Goal: Find specific page/section: Find specific page/section

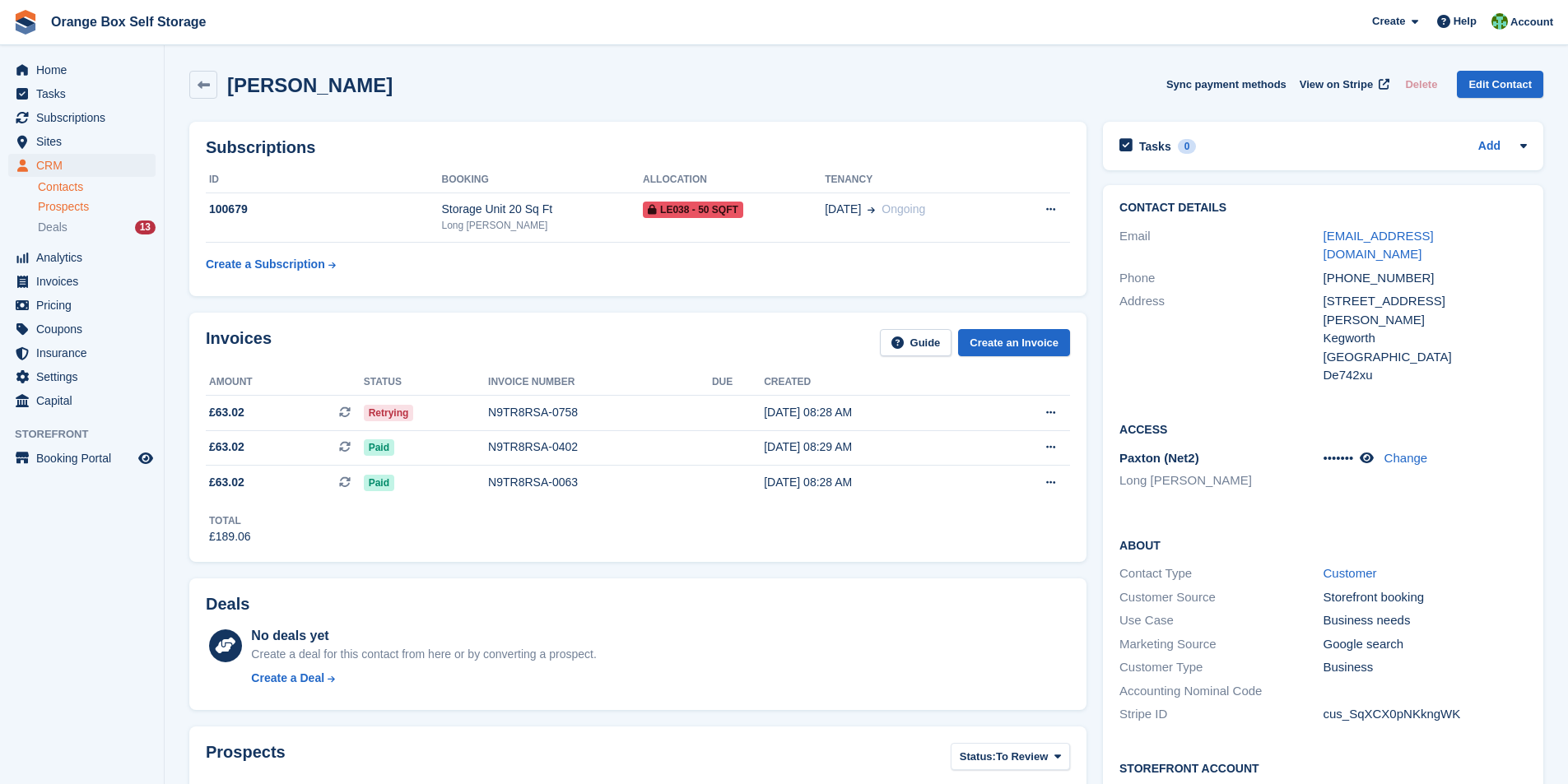
scroll to position [658, 0]
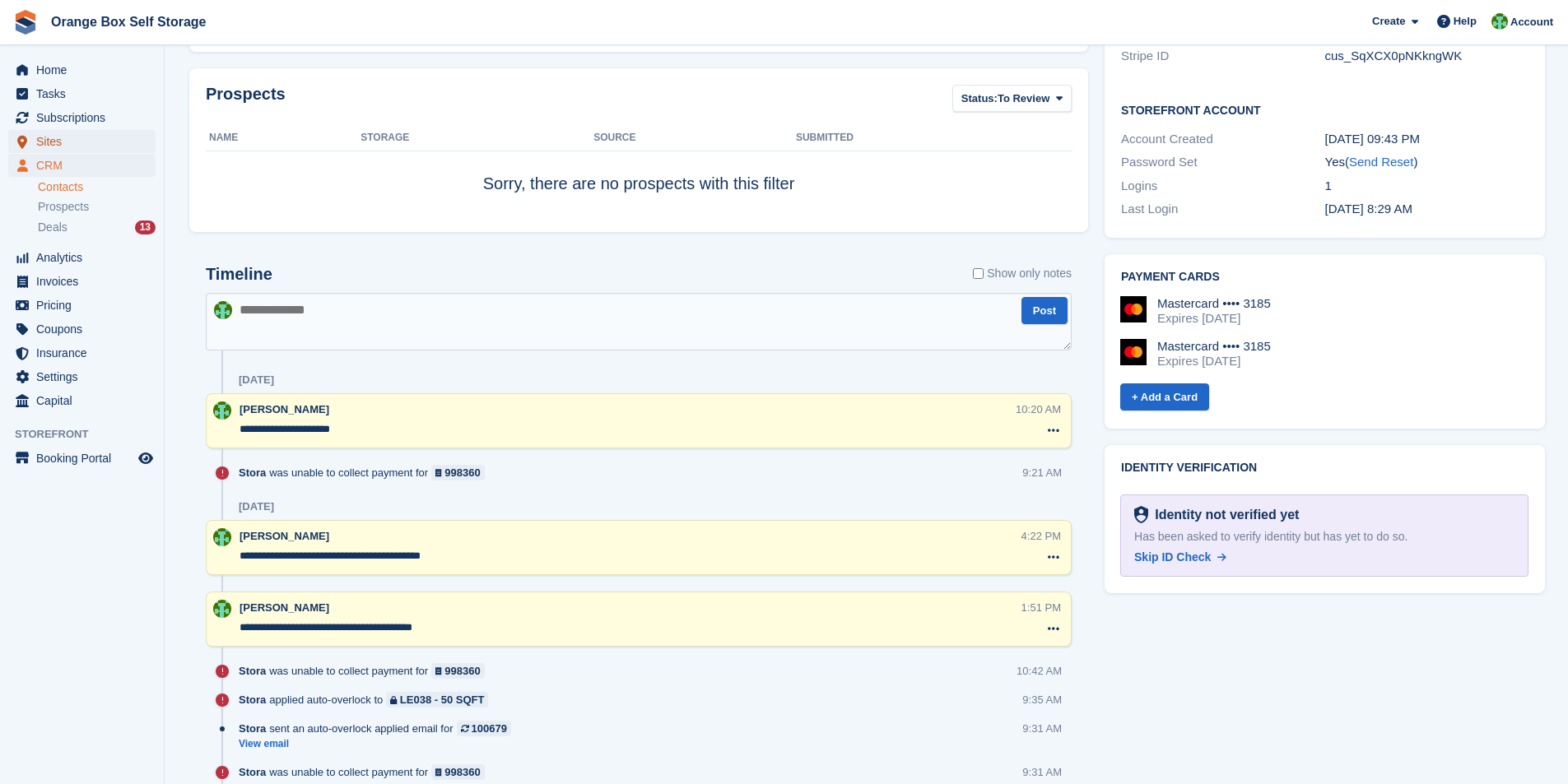
click at [52, 146] on span "Sites" at bounding box center [85, 141] width 99 height 23
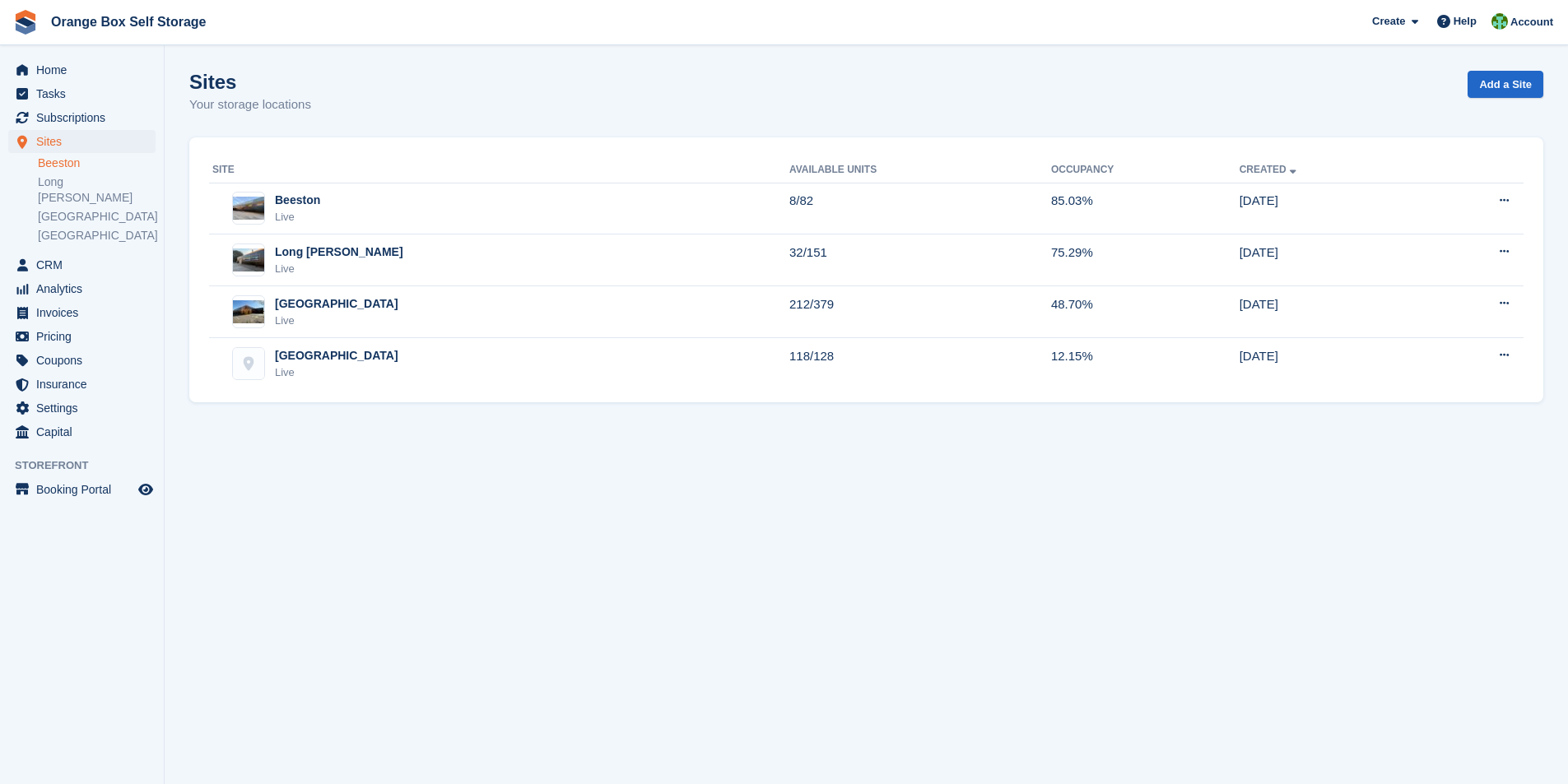
click at [65, 165] on link "Beeston" at bounding box center [97, 163] width 118 height 16
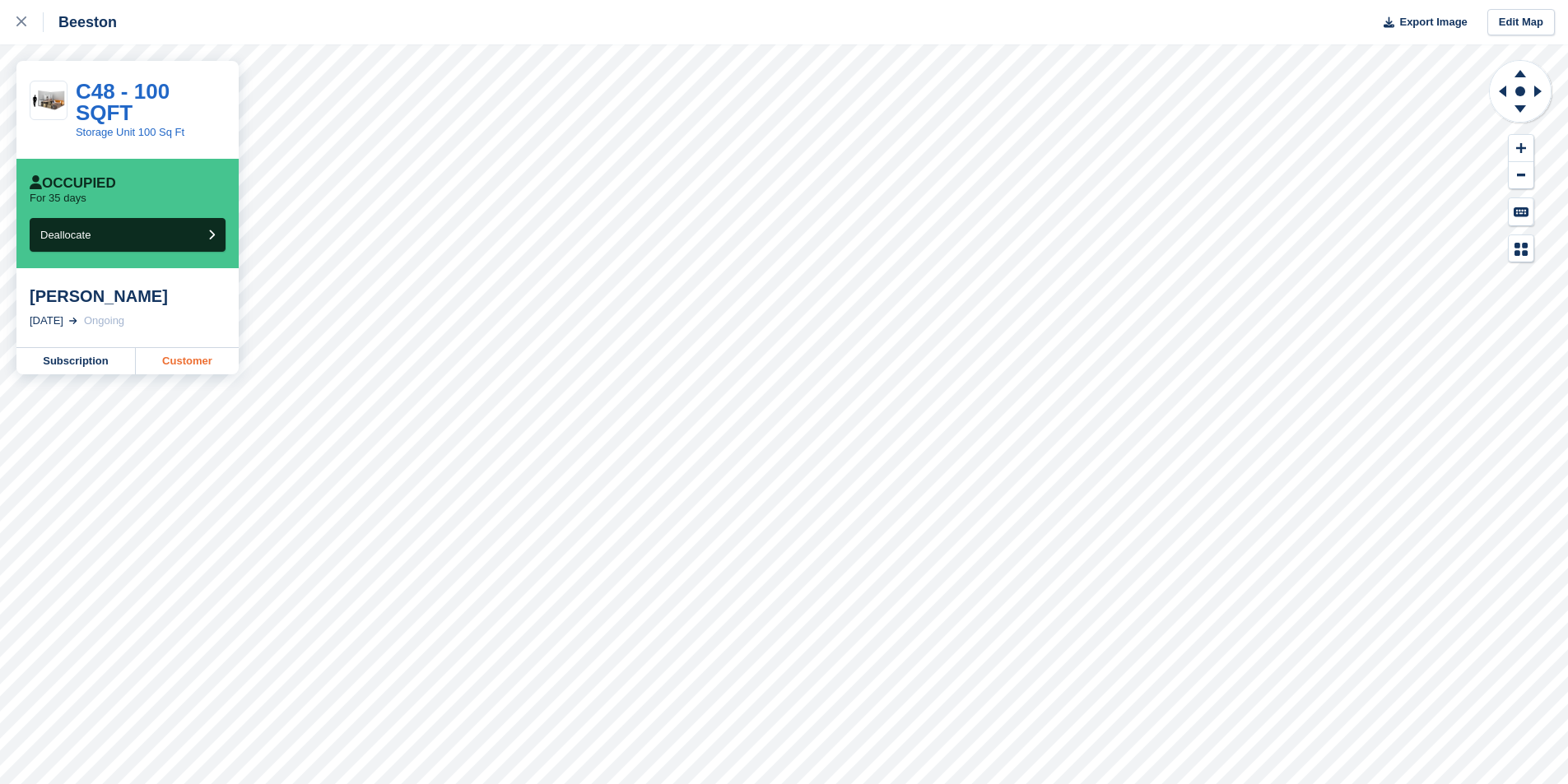
click at [182, 348] on link "Customer" at bounding box center [187, 361] width 103 height 27
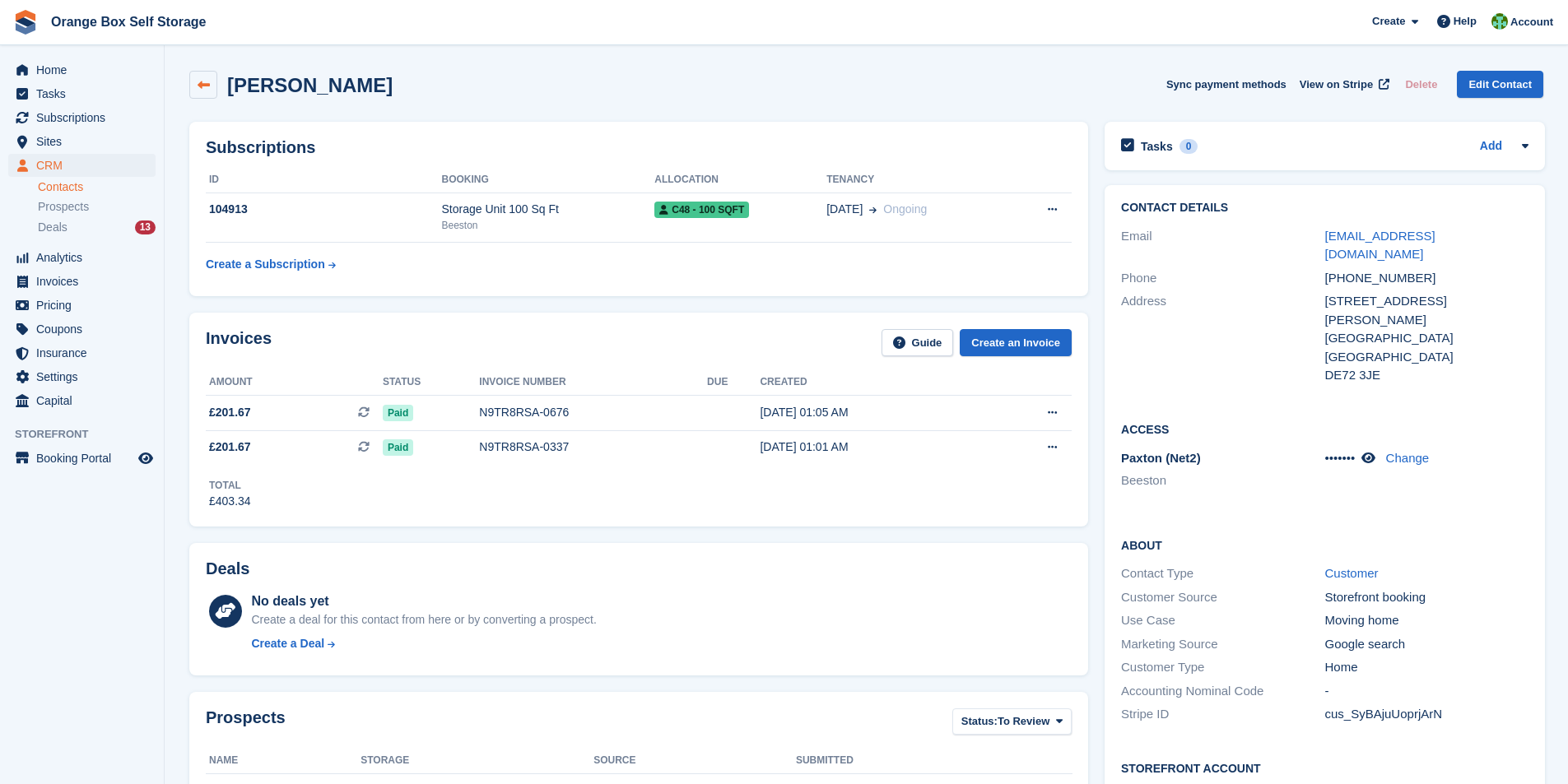
click at [201, 81] on icon at bounding box center [203, 85] width 12 height 12
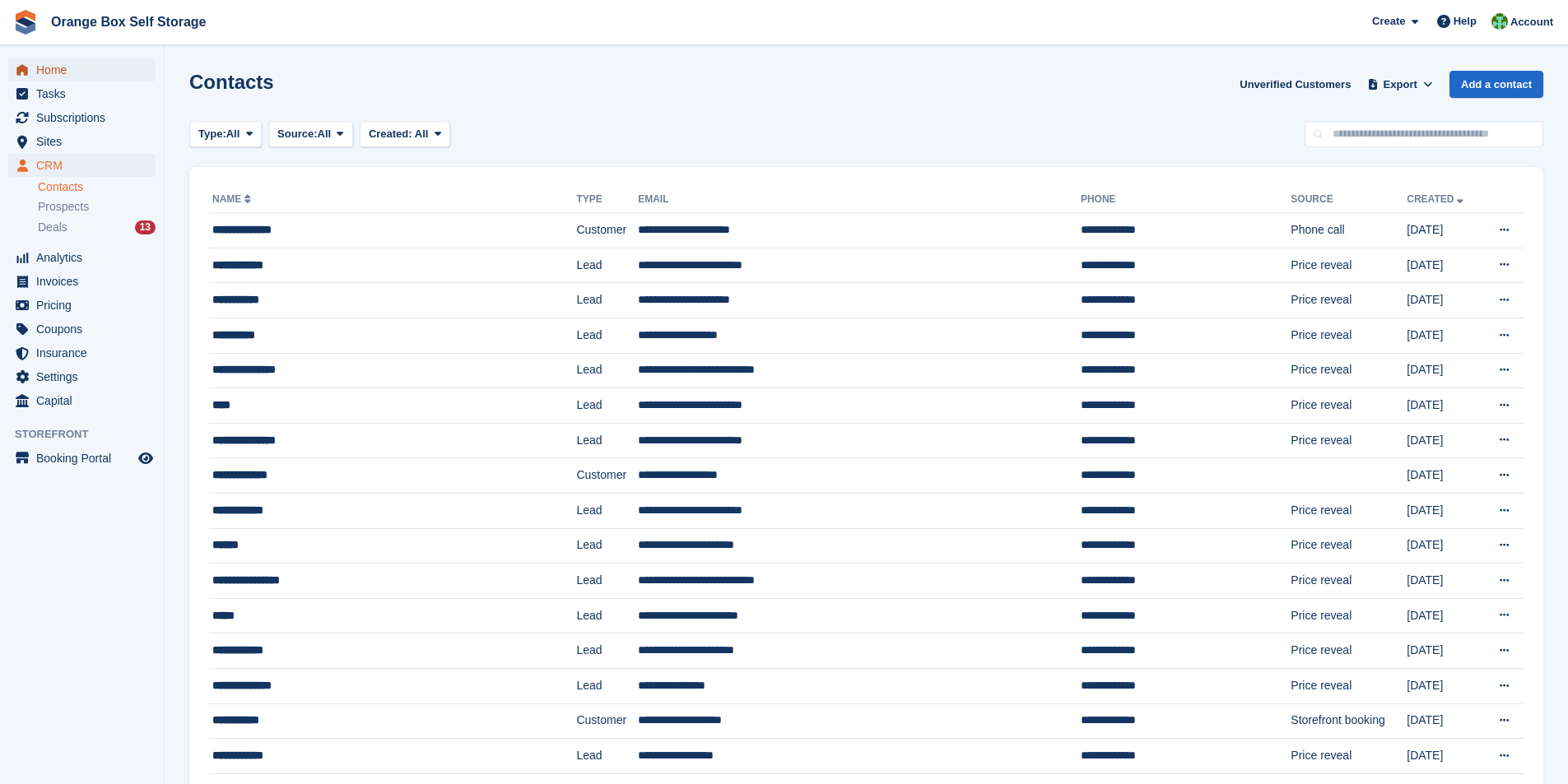
click at [57, 67] on span "Home" at bounding box center [85, 69] width 99 height 23
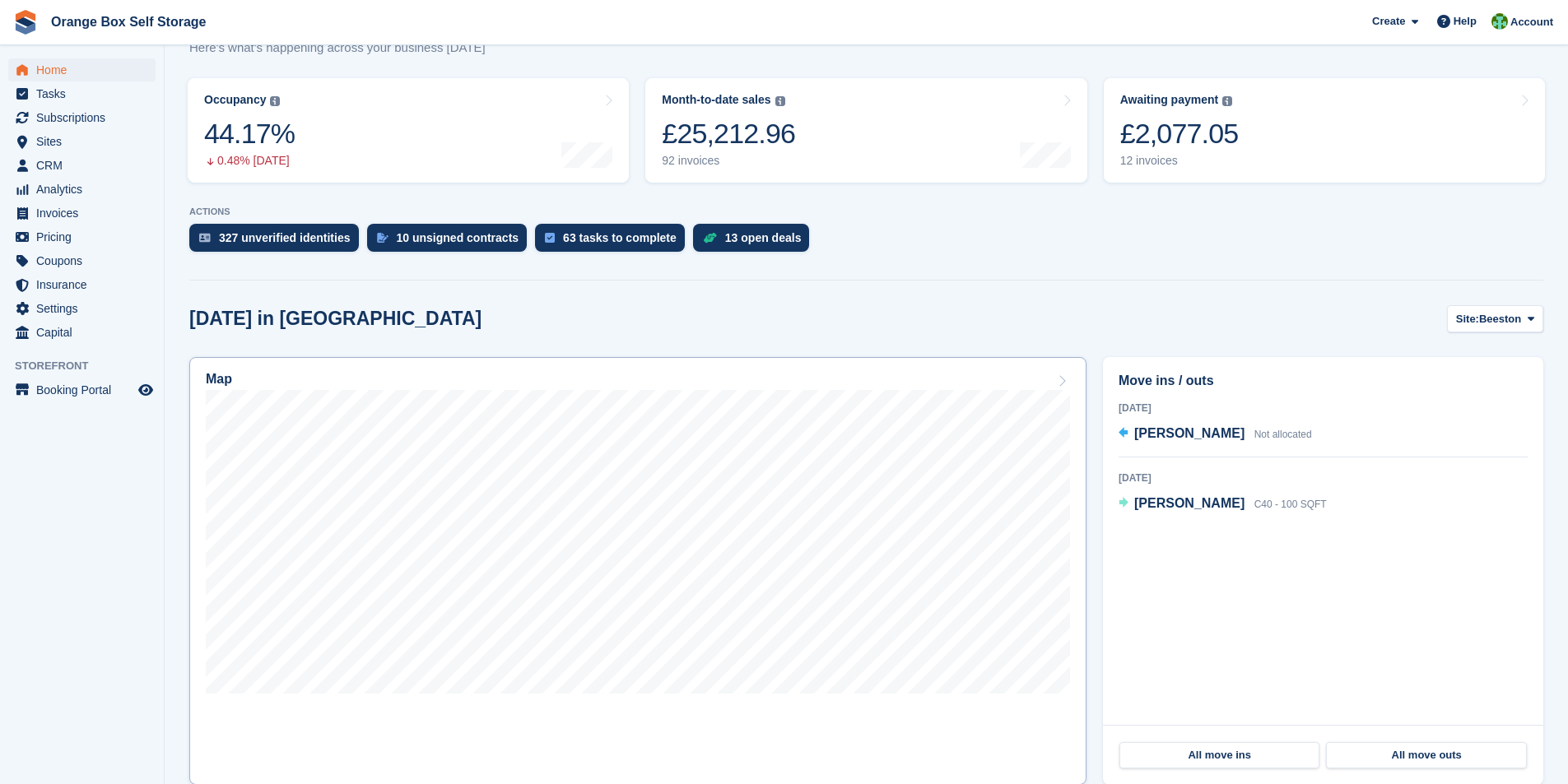
scroll to position [165, 0]
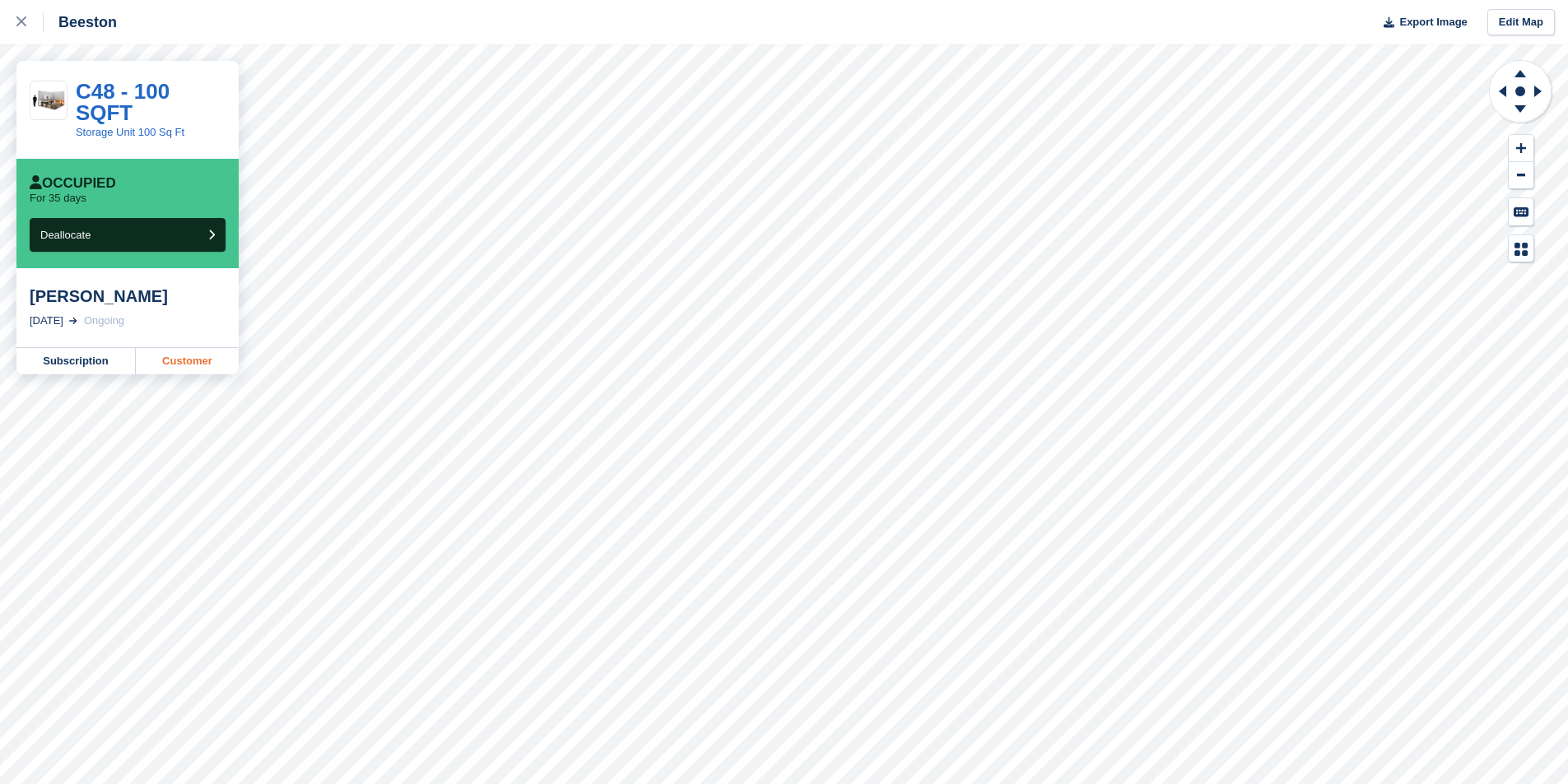
click at [198, 348] on link "Customer" at bounding box center [187, 361] width 103 height 27
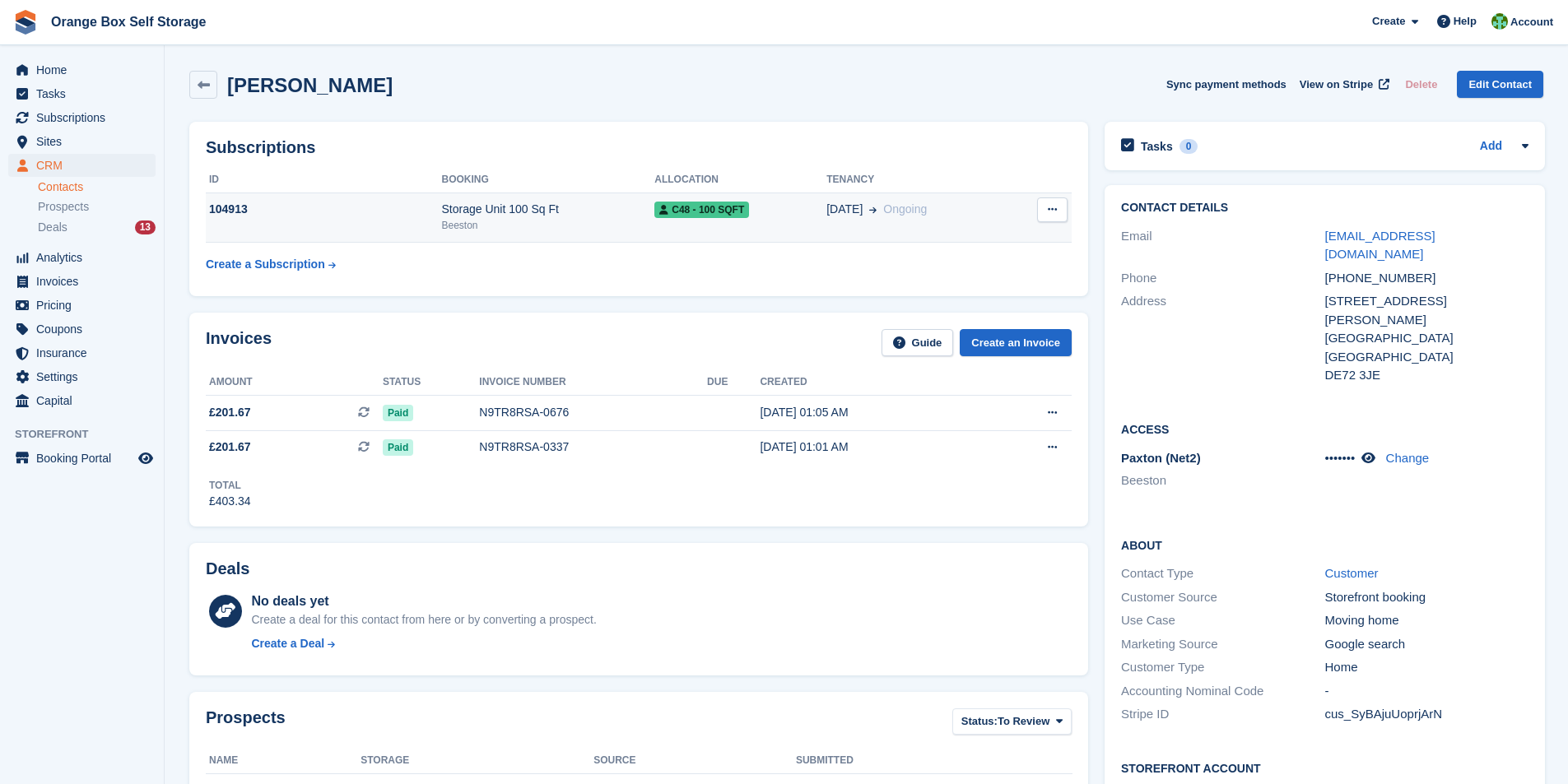
click at [457, 213] on div "Storage Unit 100 Sq Ft" at bounding box center [548, 209] width 213 height 18
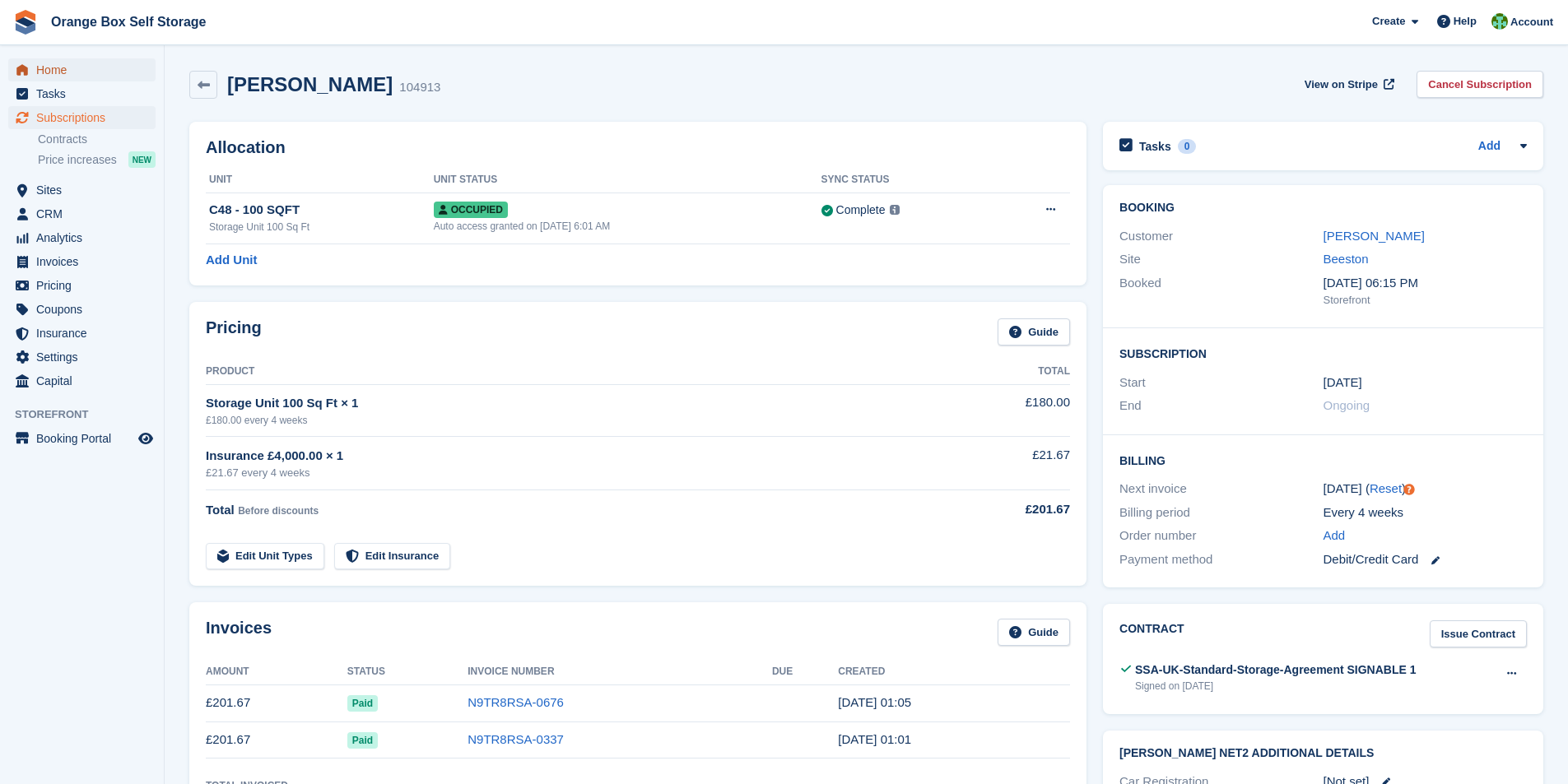
click at [56, 68] on span "Home" at bounding box center [85, 69] width 99 height 23
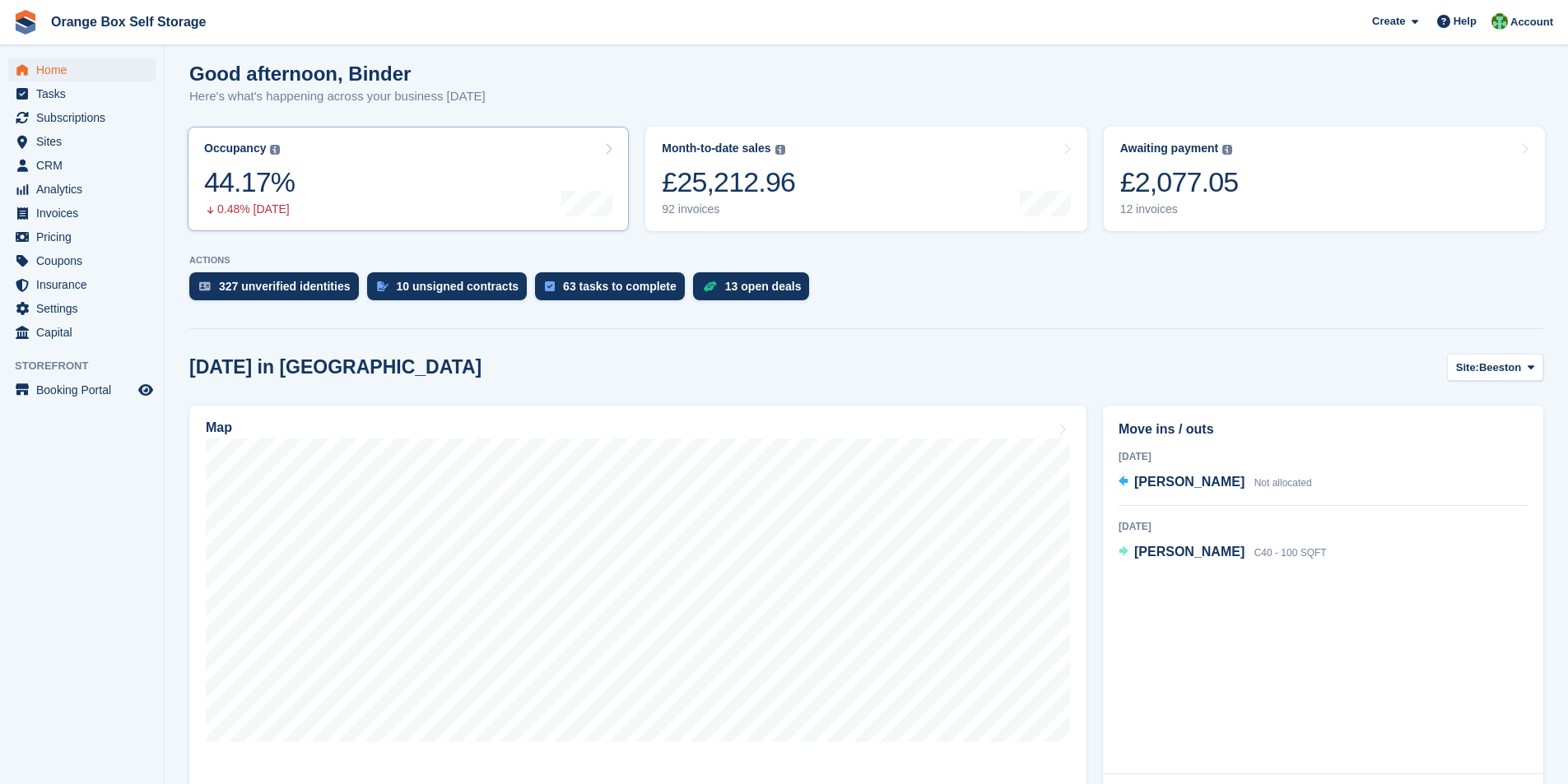
scroll to position [165, 0]
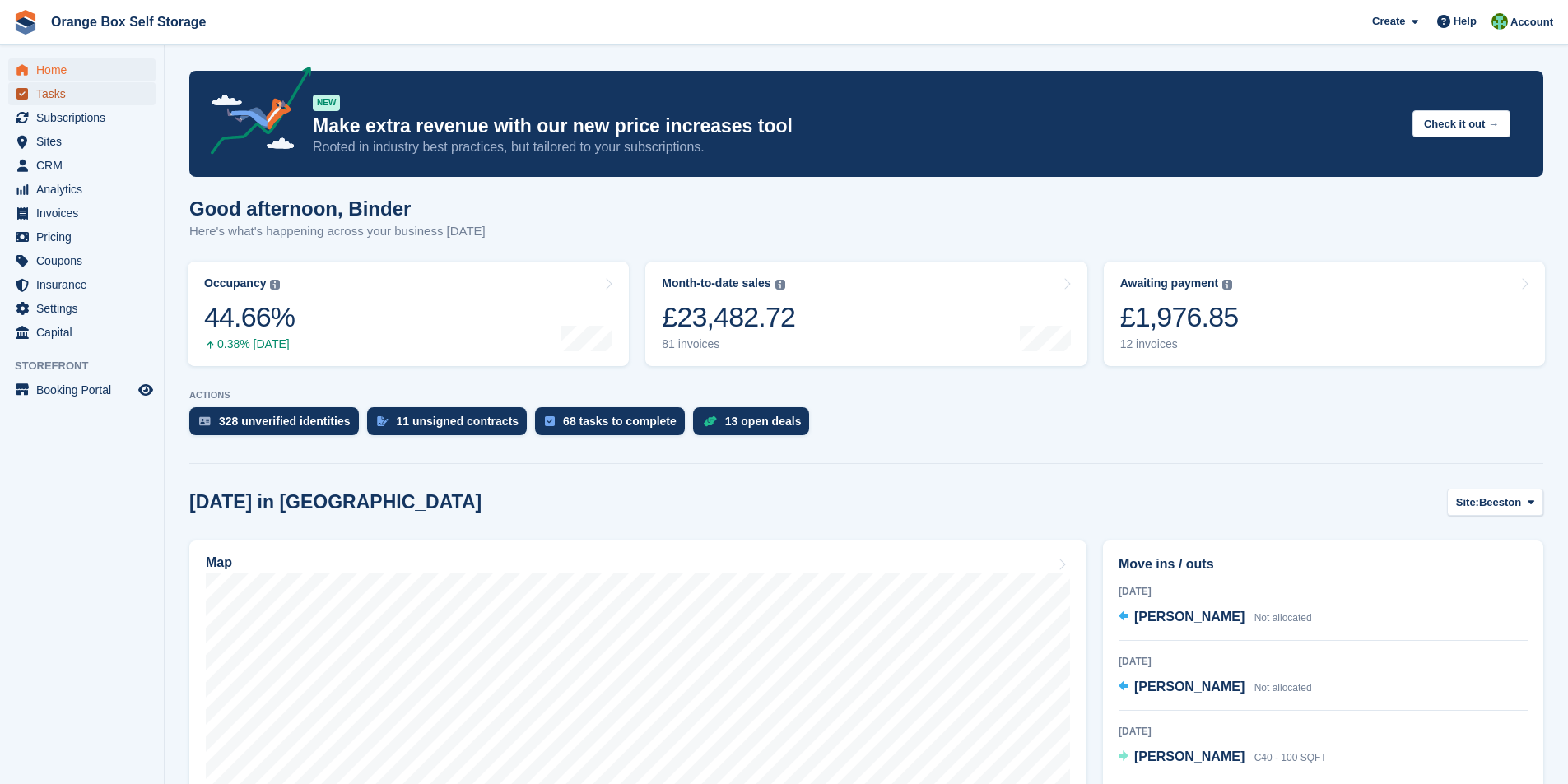
click at [52, 91] on span "Tasks" at bounding box center [85, 93] width 99 height 23
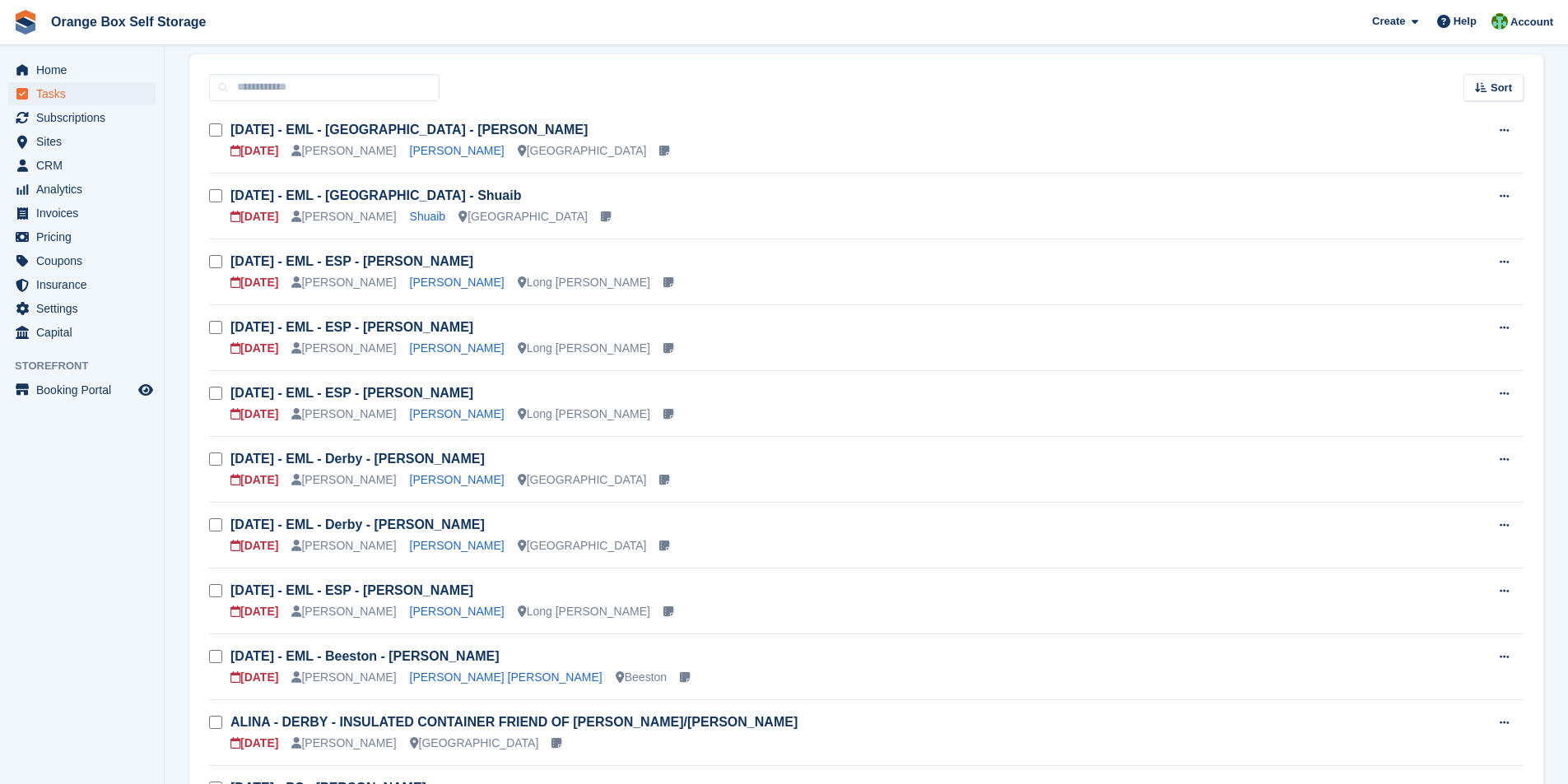
scroll to position [82, 0]
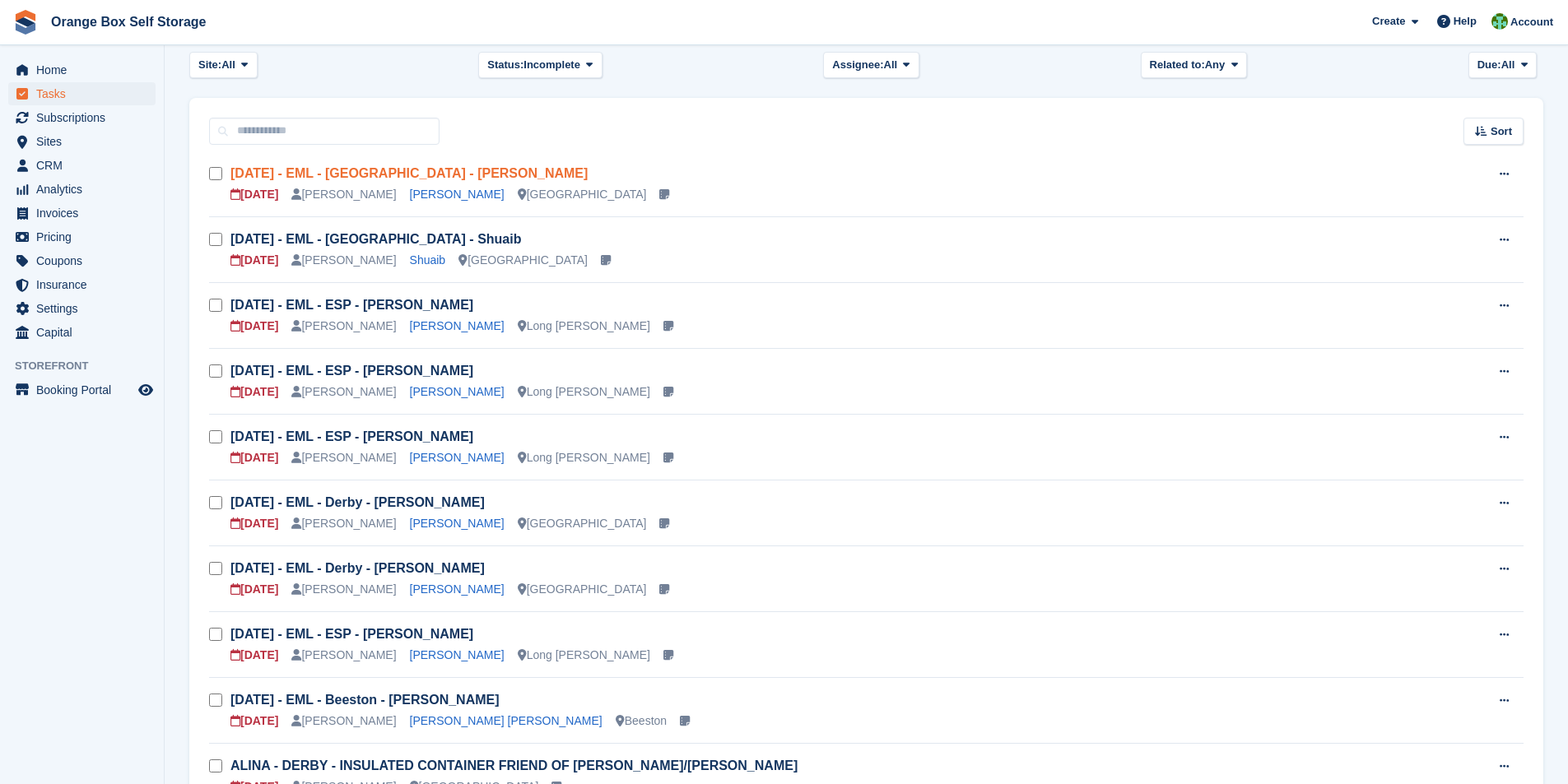
click at [384, 176] on link "[DATE] - EML - [GEOGRAPHIC_DATA] - [PERSON_NAME]" at bounding box center [408, 172] width 357 height 14
